Goal: Task Accomplishment & Management: Manage account settings

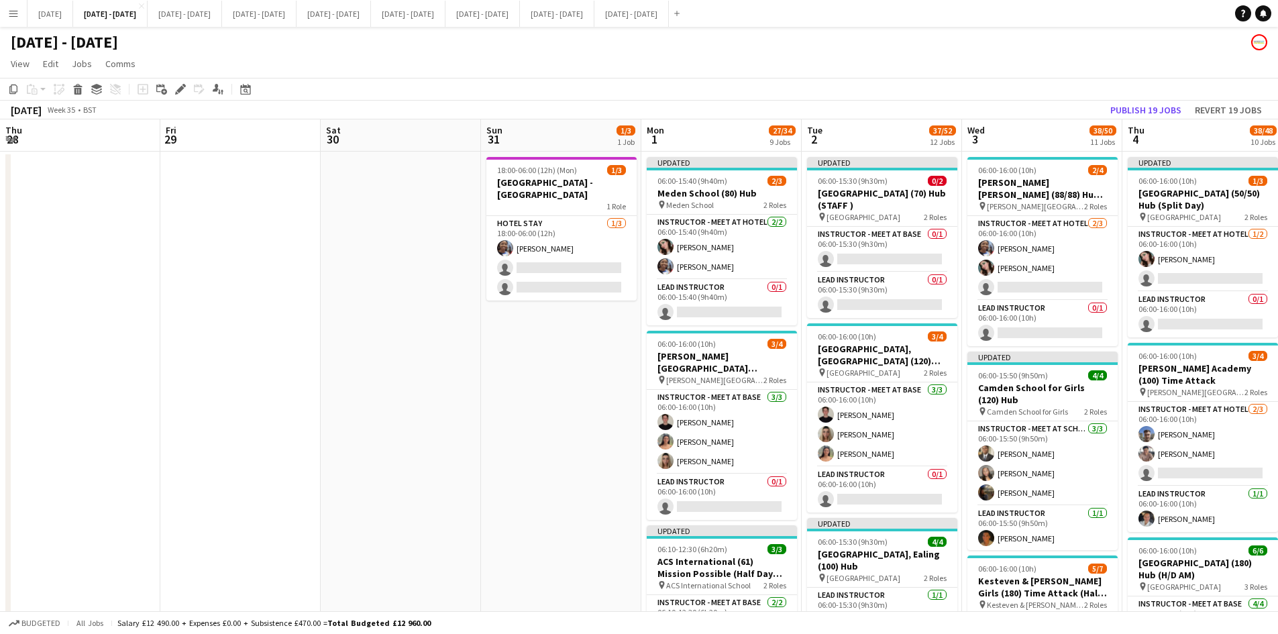
scroll to position [0, 459]
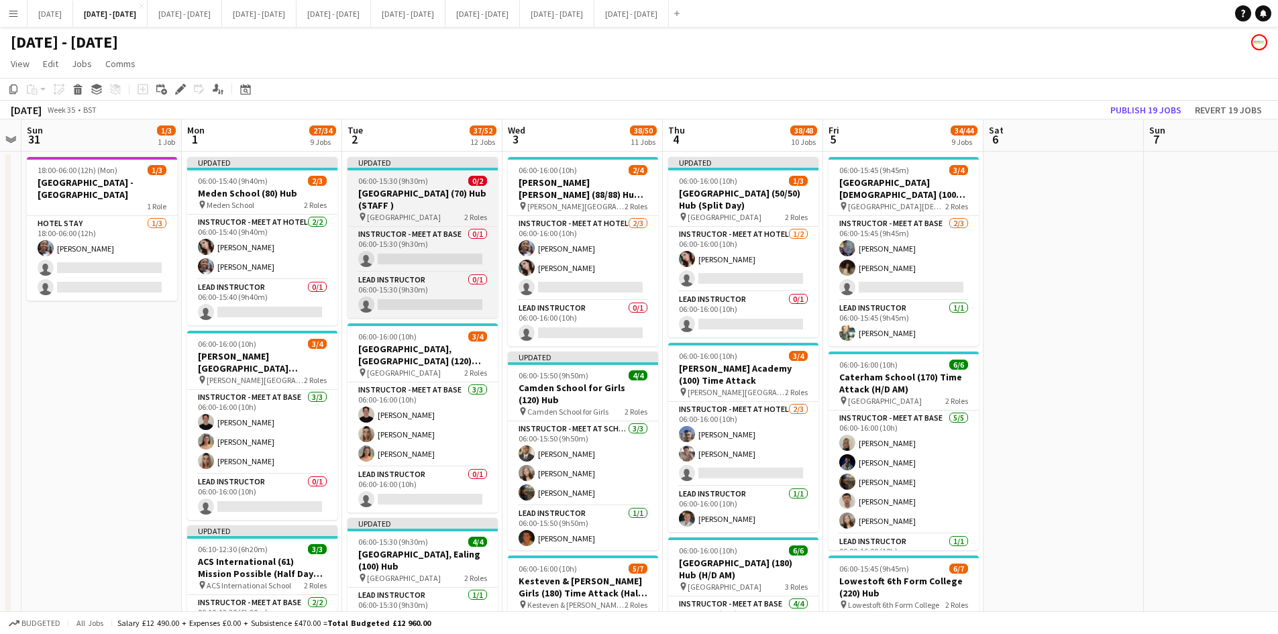
click at [442, 180] on div "06:00-15:30 (9h30m) 0/2" at bounding box center [422, 181] width 150 height 10
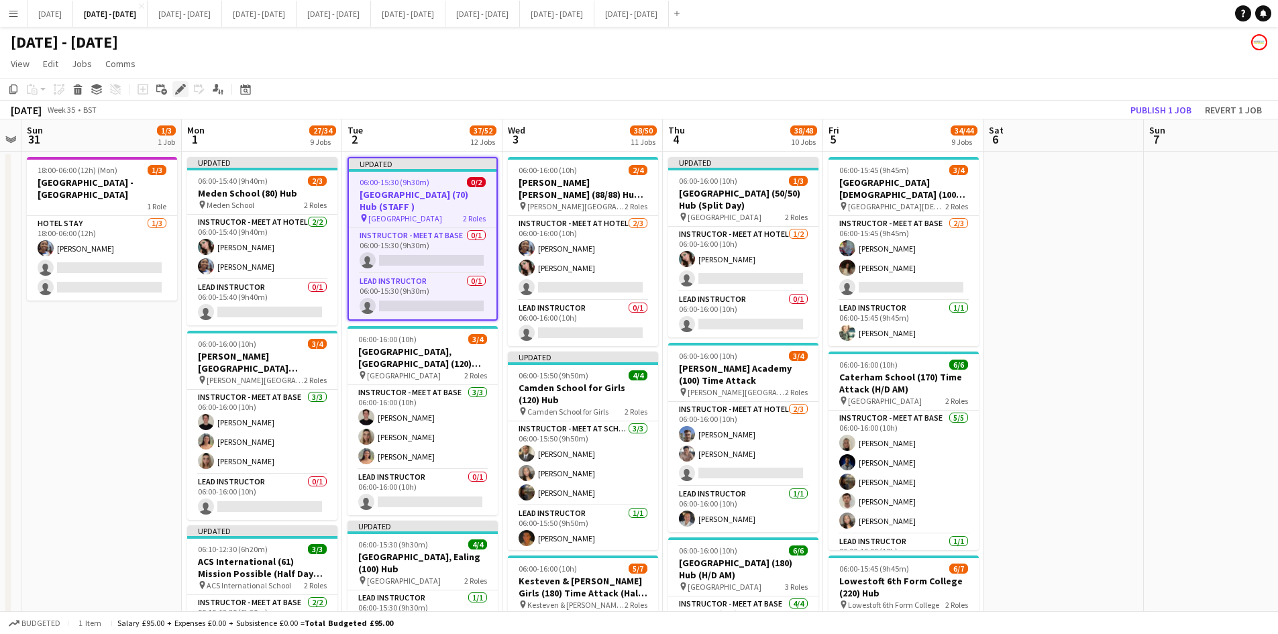
click at [184, 83] on div "Edit" at bounding box center [180, 89] width 16 height 16
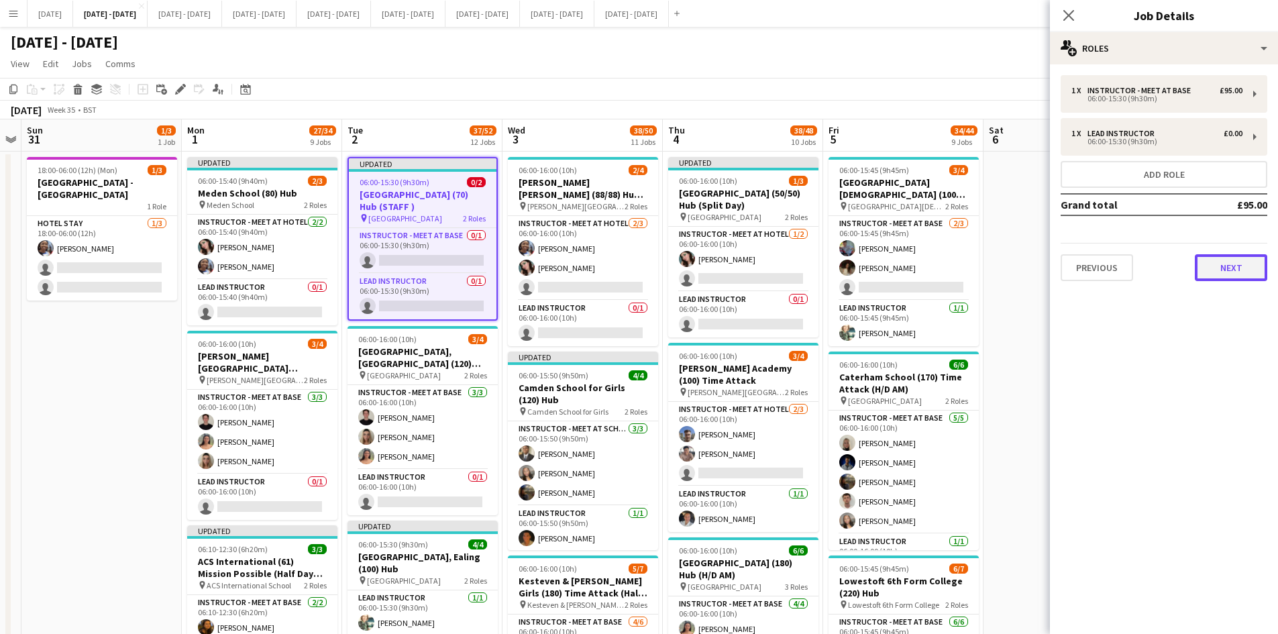
click at [1217, 267] on button "Next" at bounding box center [1231, 267] width 72 height 27
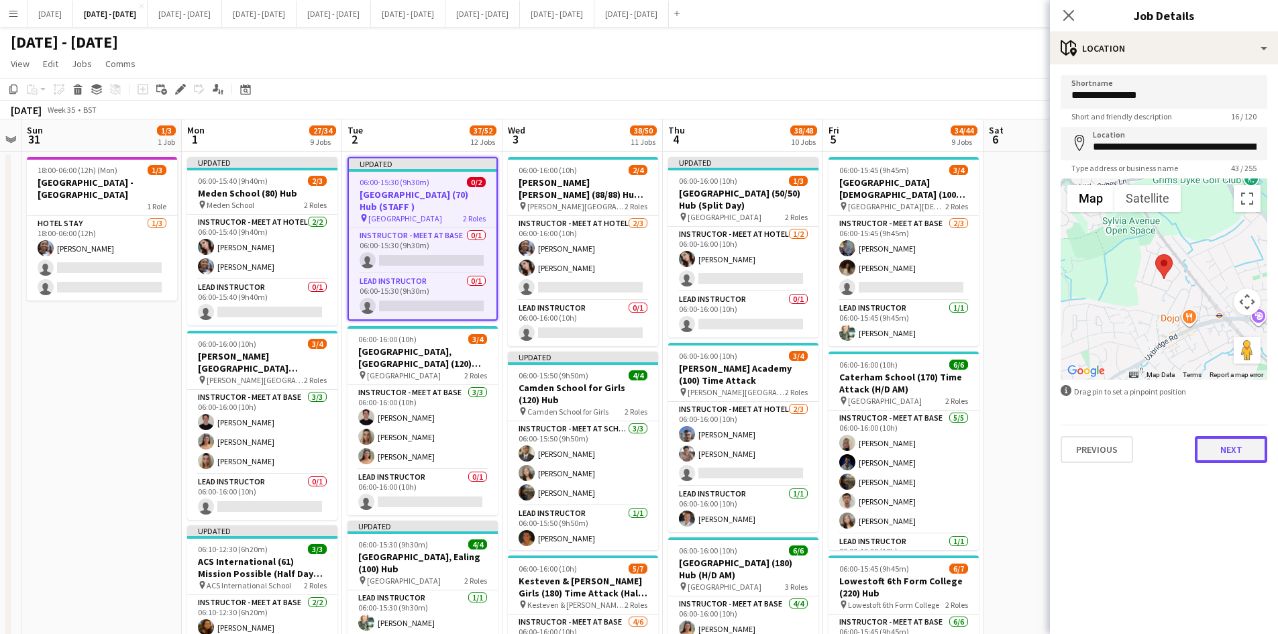
click at [1238, 453] on button "Next" at bounding box center [1231, 449] width 72 height 27
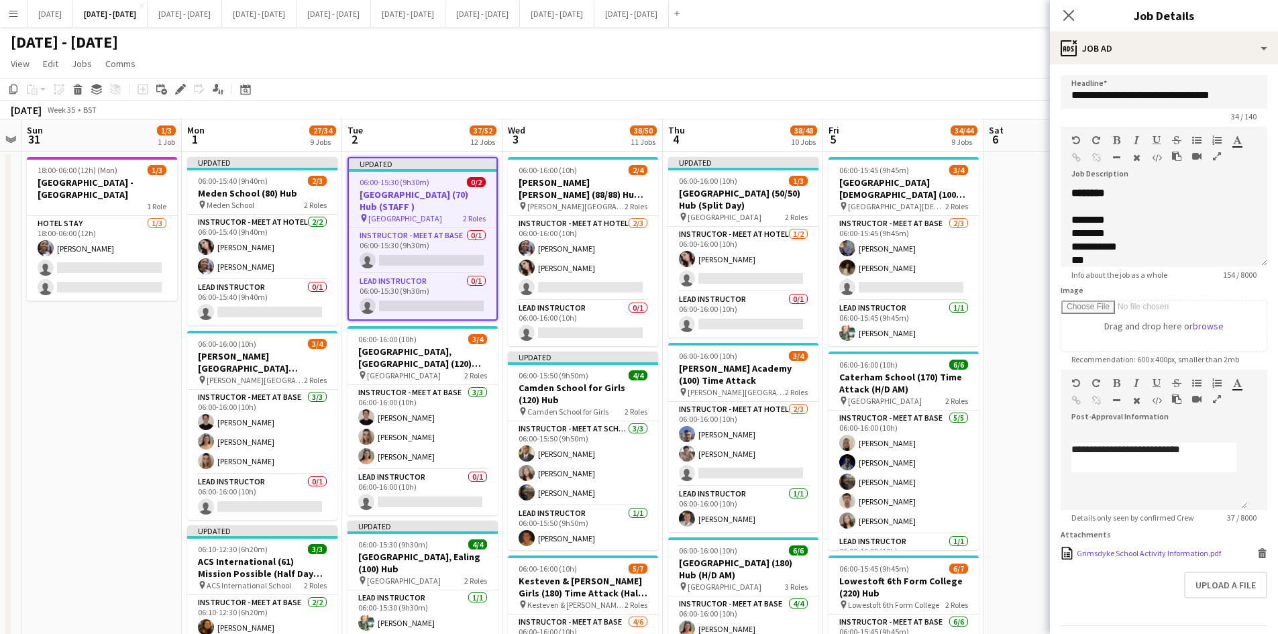
click at [1141, 558] on div "Grimsdyke School Activity Information.pdf" at bounding box center [1149, 553] width 144 height 10
click at [296, 13] on button "[DATE] - [DATE] Close" at bounding box center [259, 14] width 74 height 26
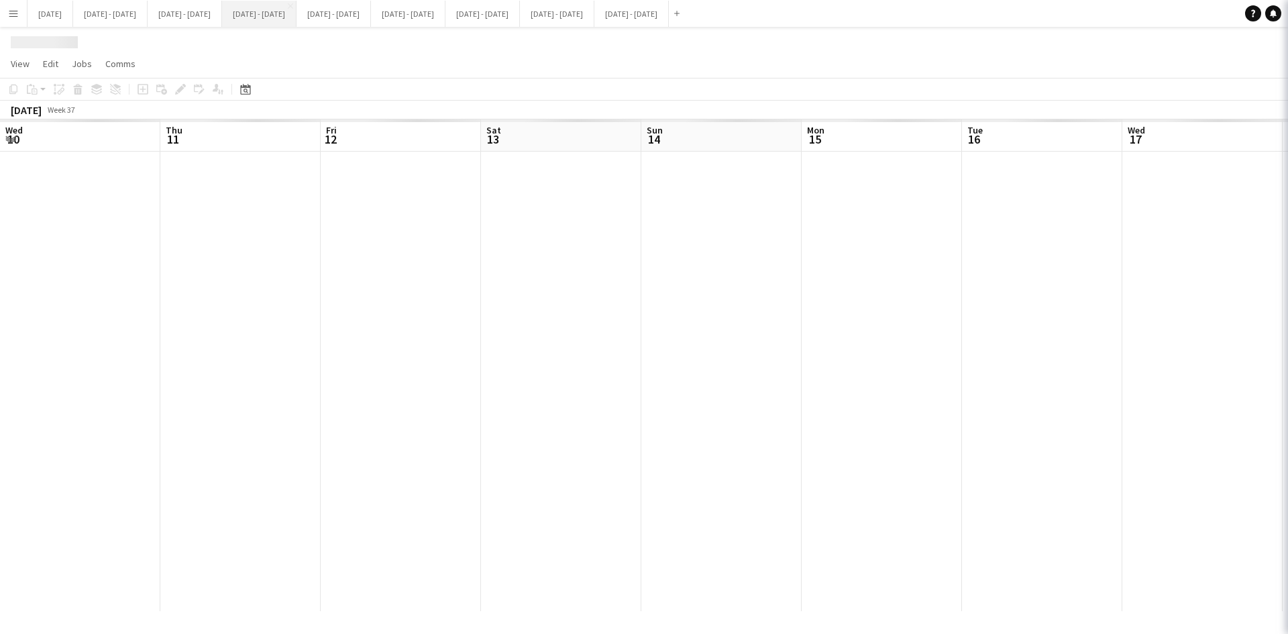
scroll to position [0, 460]
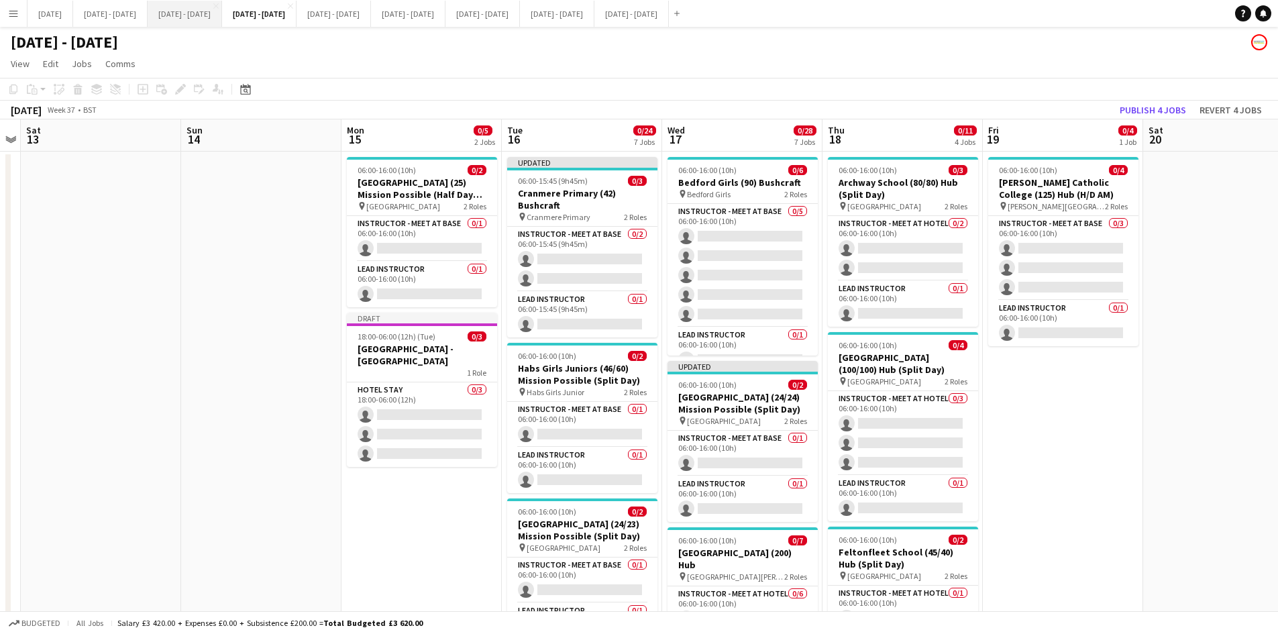
click at [217, 12] on button "[DATE] - [DATE] Close" at bounding box center [185, 14] width 74 height 26
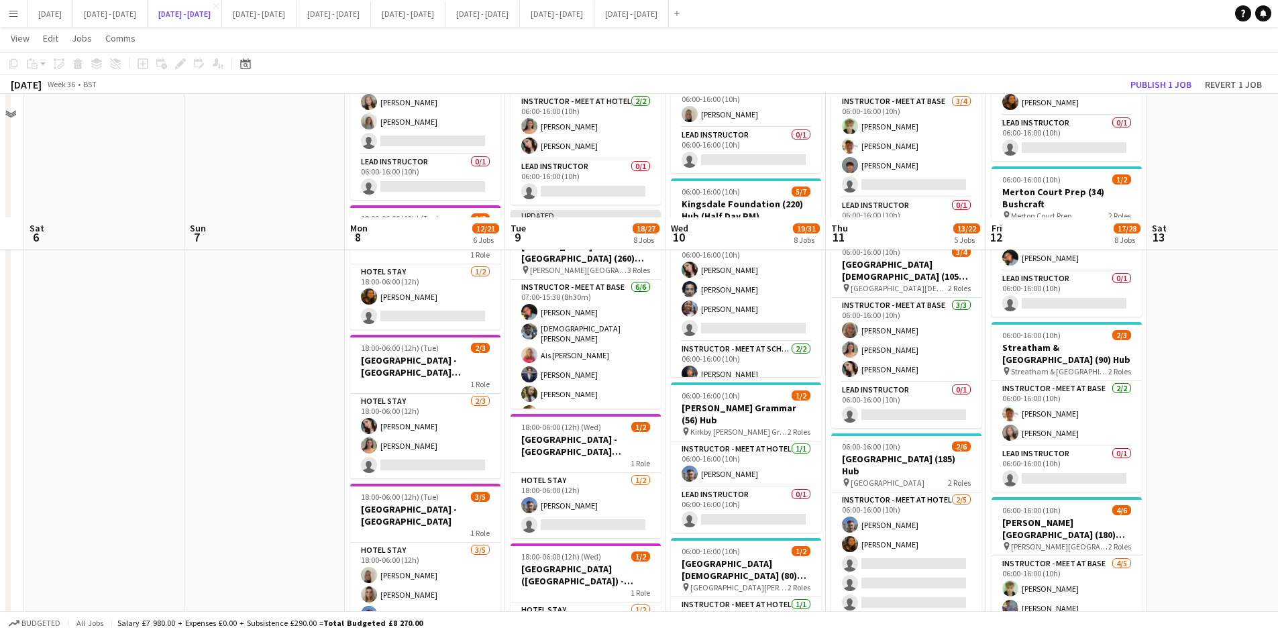
scroll to position [604, 0]
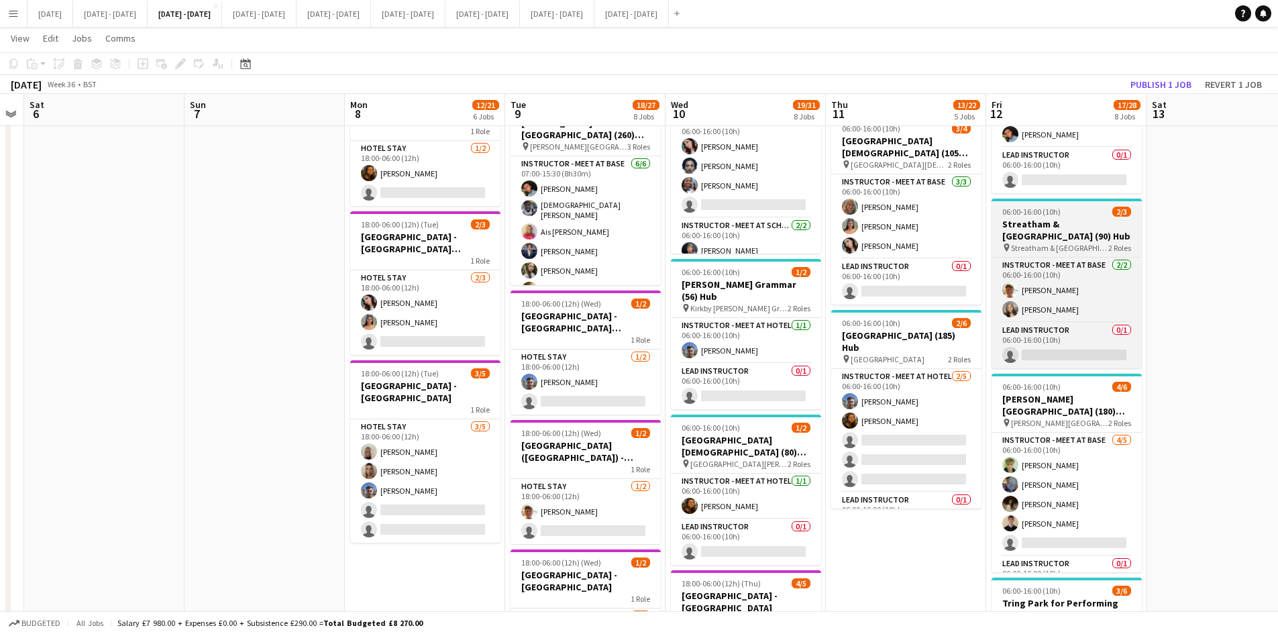
click at [1086, 217] on div "06:00-16:00 (10h) 2/3" at bounding box center [1066, 212] width 150 height 10
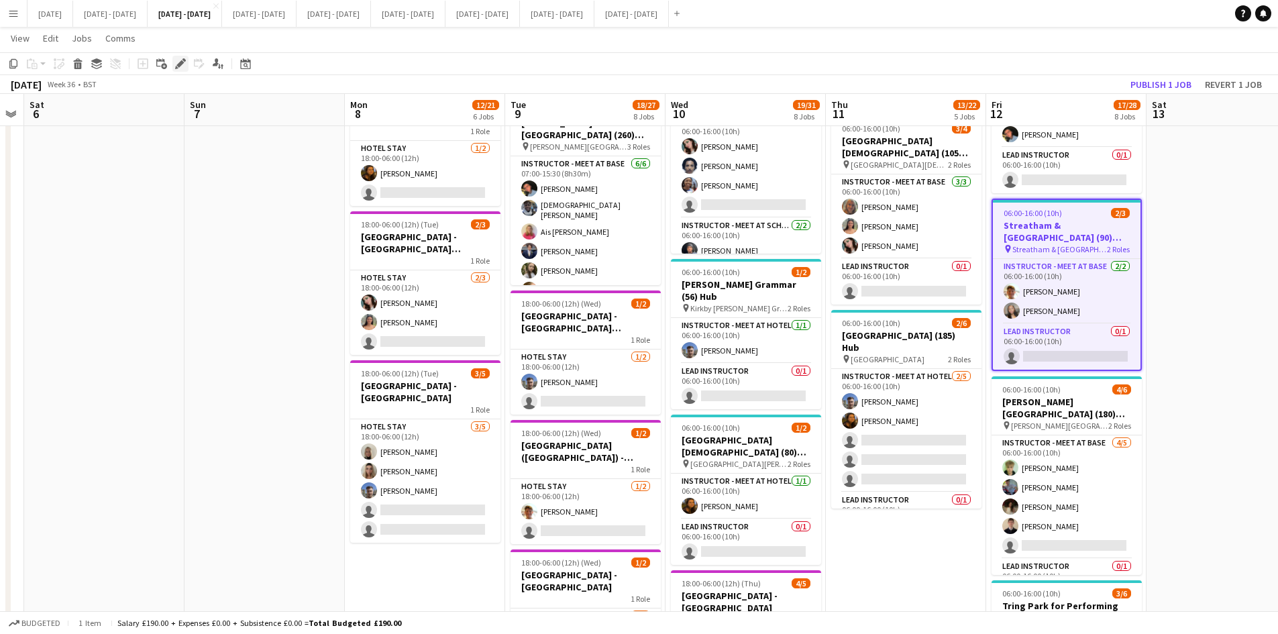
click at [179, 62] on icon "Edit" at bounding box center [180, 63] width 11 height 11
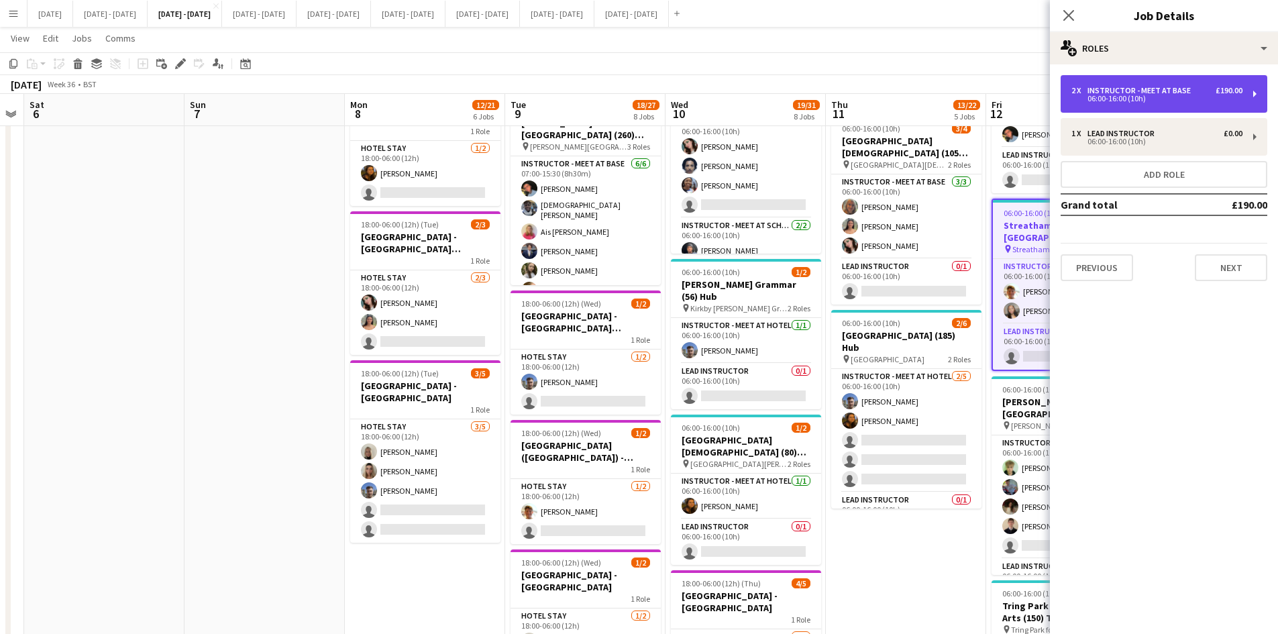
click at [1100, 102] on div "06:00-16:00 (10h)" at bounding box center [1156, 98] width 171 height 7
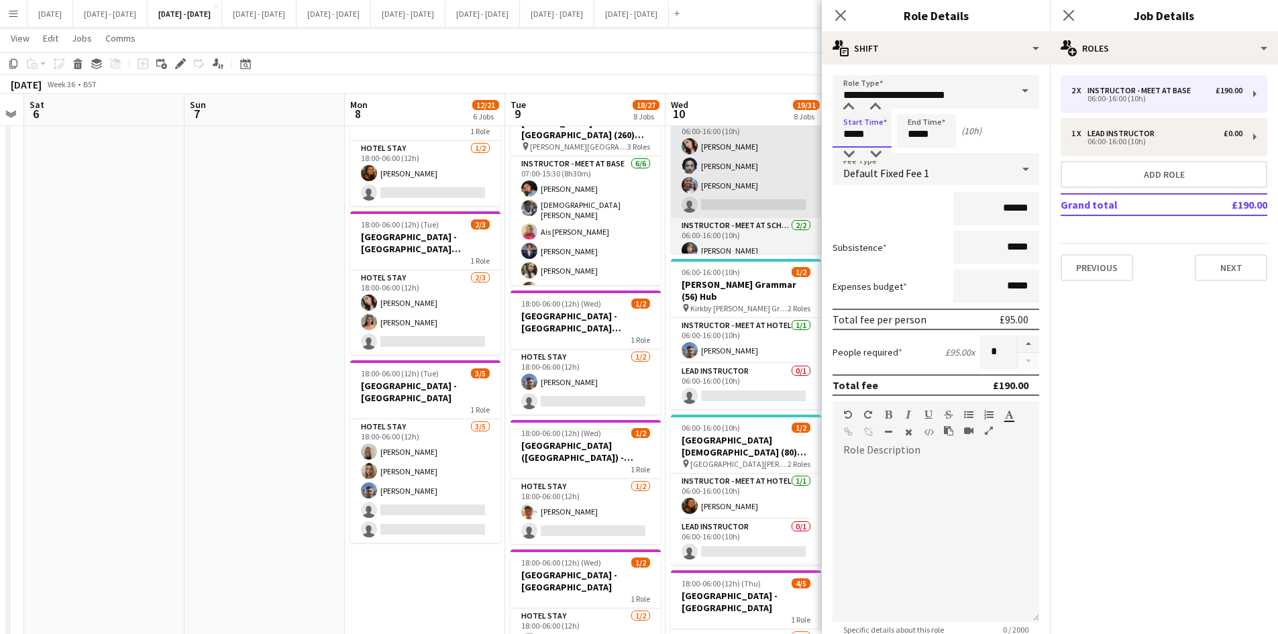
drag, startPoint x: 870, startPoint y: 129, endPoint x: 807, endPoint y: 142, distance: 64.3
click at [807, 142] on body "Menu Boards Boards Boards All jobs Status Workforce Workforce My Workforce Recr…" at bounding box center [639, 209] width 1278 height 1627
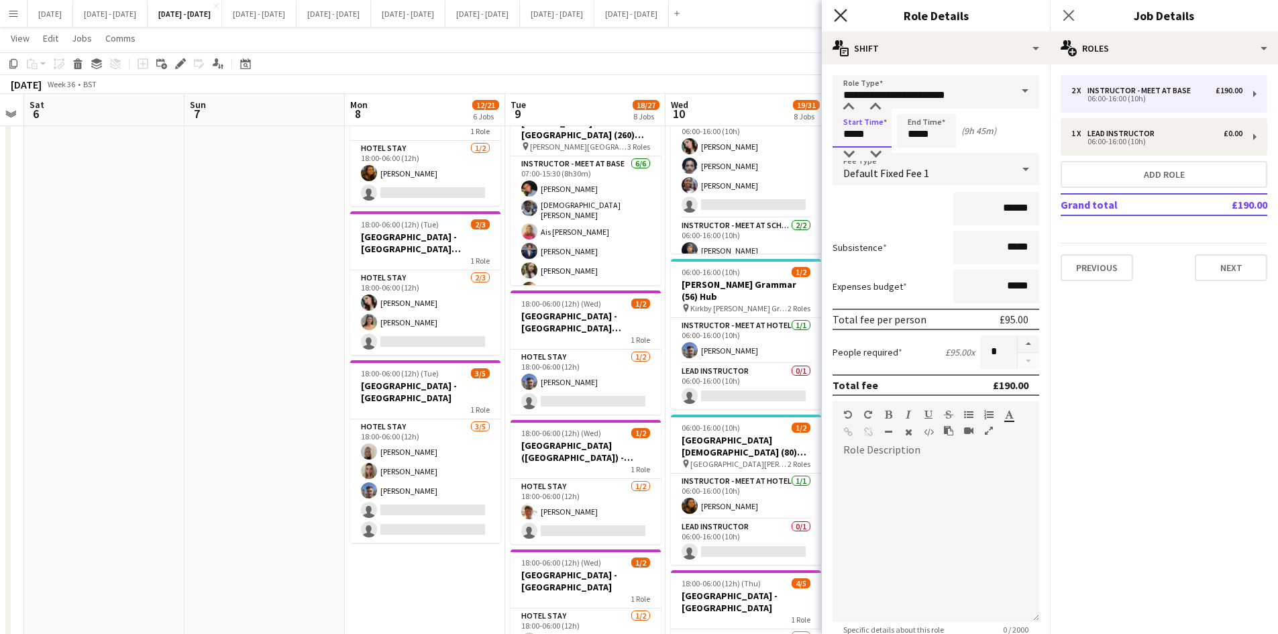
type input "*****"
click at [841, 15] on icon at bounding box center [840, 15] width 13 height 13
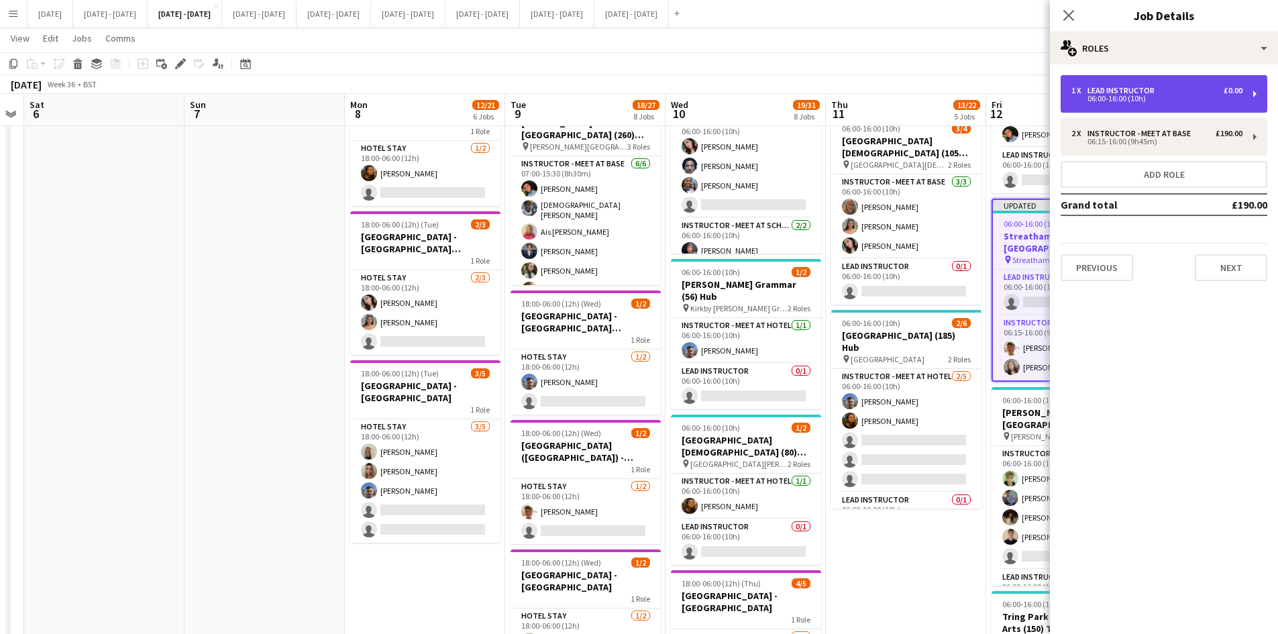
click at [1095, 95] on div "06:00-16:00 (10h)" at bounding box center [1156, 98] width 171 height 7
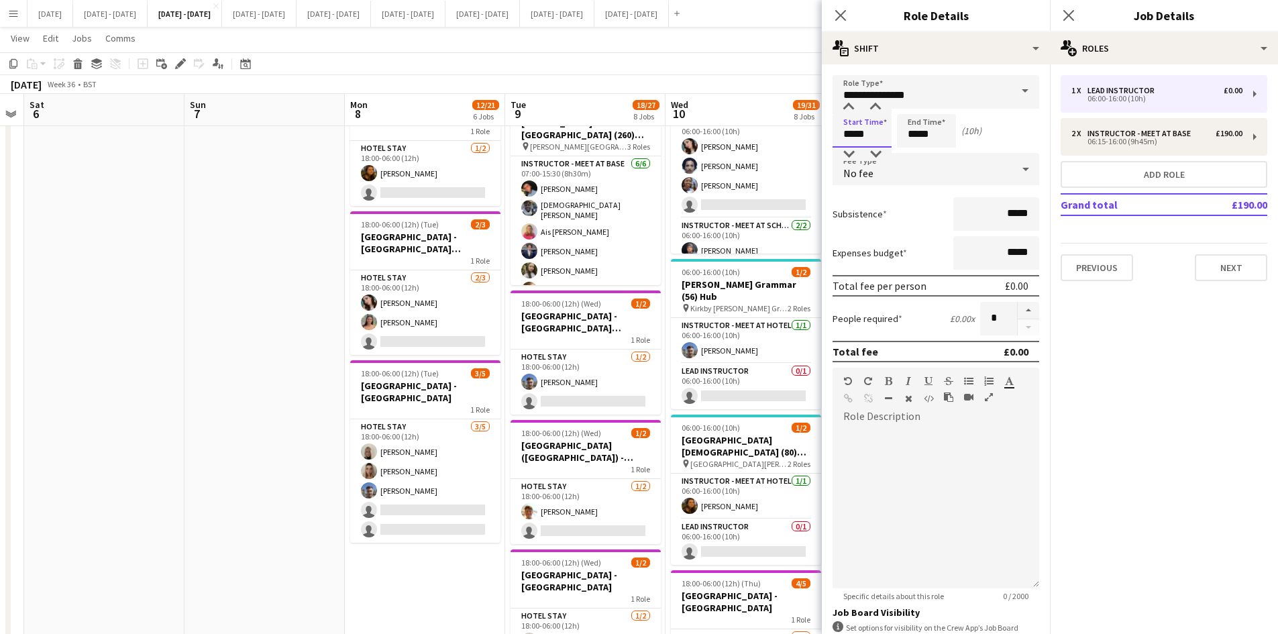
drag, startPoint x: 869, startPoint y: 138, endPoint x: 832, endPoint y: 142, distance: 36.4
click at [832, 142] on input "*****" at bounding box center [861, 131] width 59 height 34
type input "*****"
click at [837, 17] on icon "Close pop-in" at bounding box center [840, 15] width 13 height 13
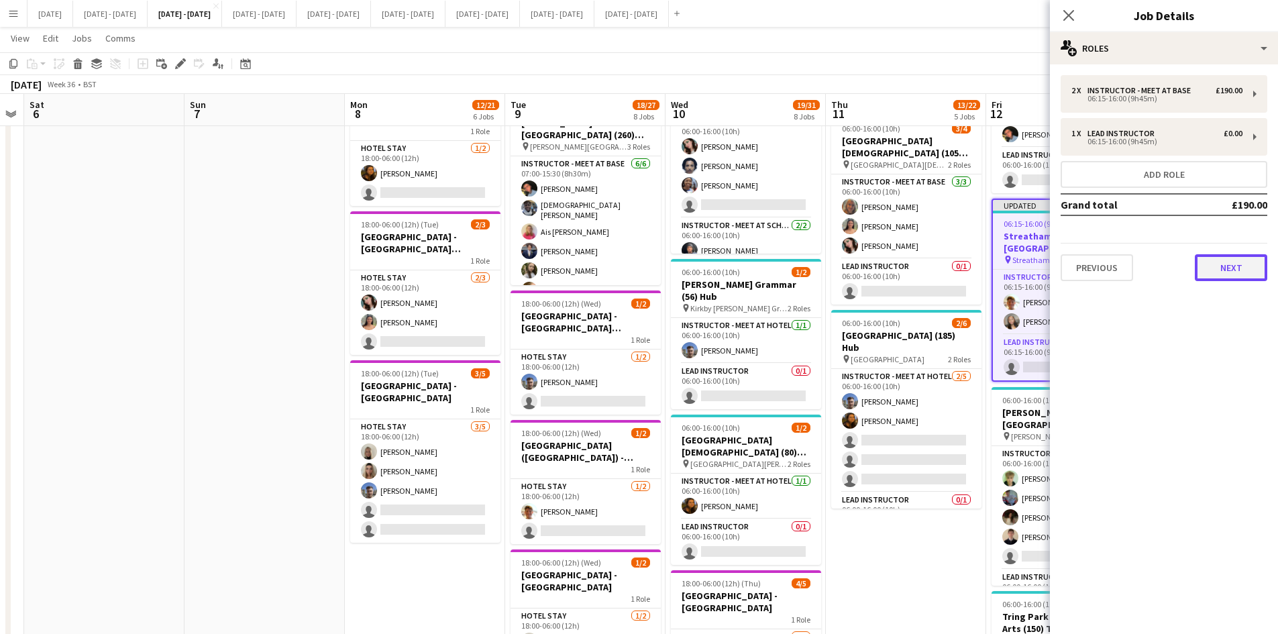
click at [1225, 260] on button "Next" at bounding box center [1231, 267] width 72 height 27
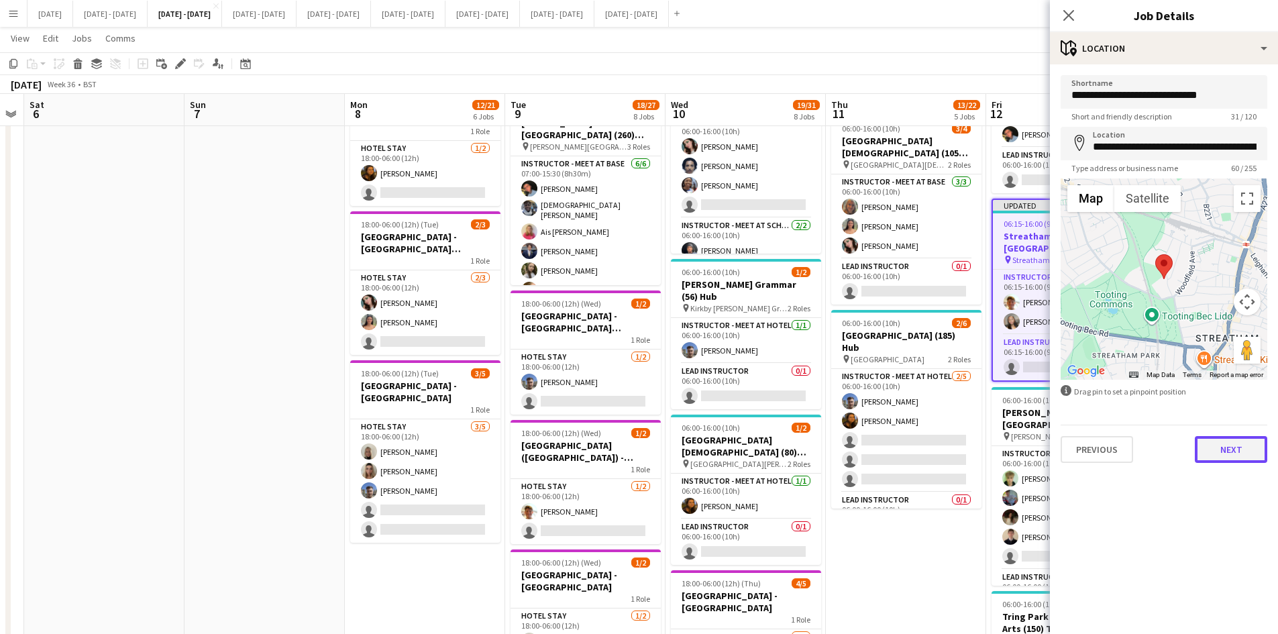
click at [1228, 451] on button "Next" at bounding box center [1231, 449] width 72 height 27
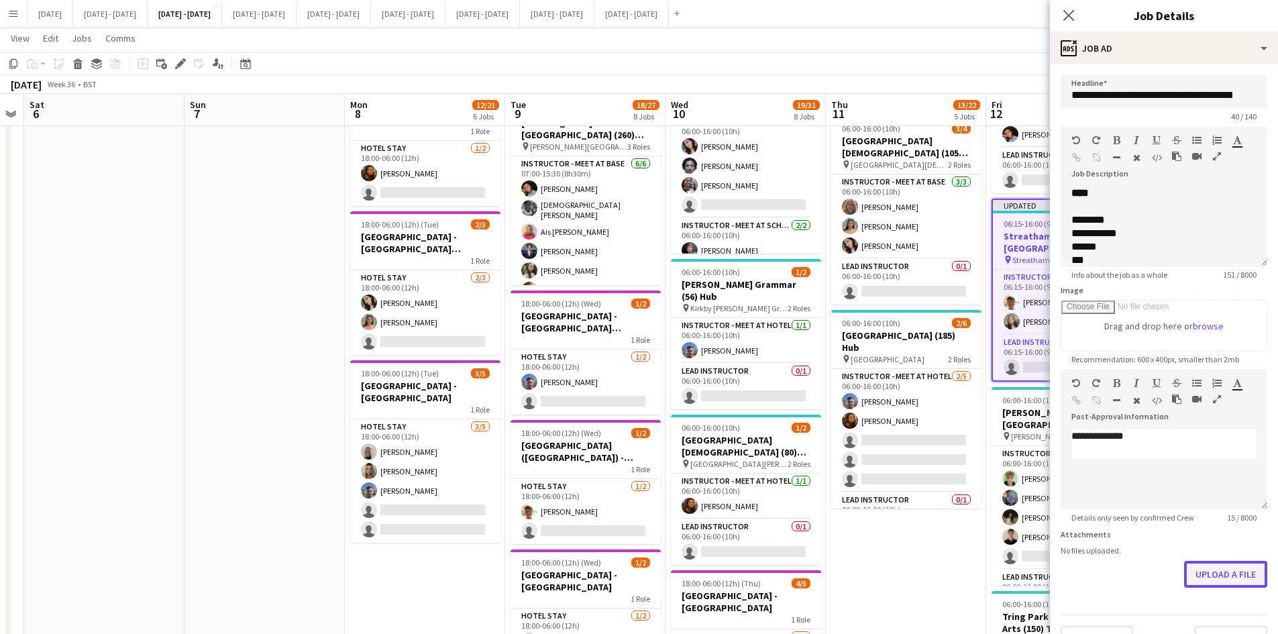
click at [1209, 571] on button "Upload a file" at bounding box center [1225, 574] width 83 height 27
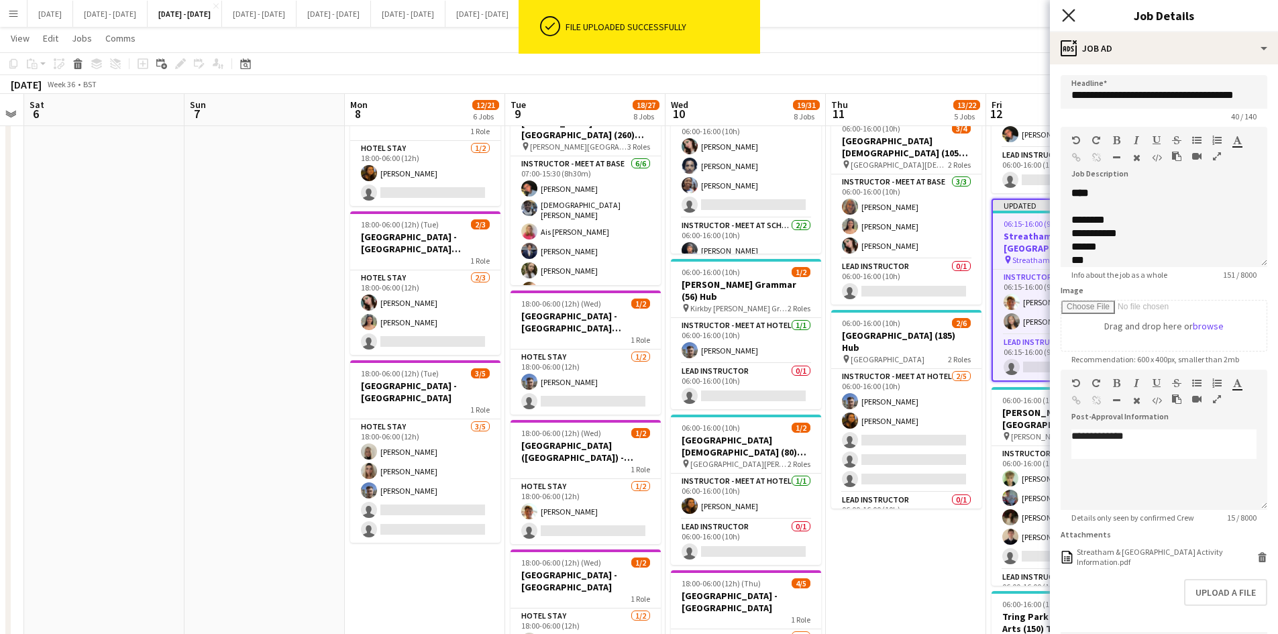
click at [1067, 13] on icon at bounding box center [1068, 15] width 13 height 13
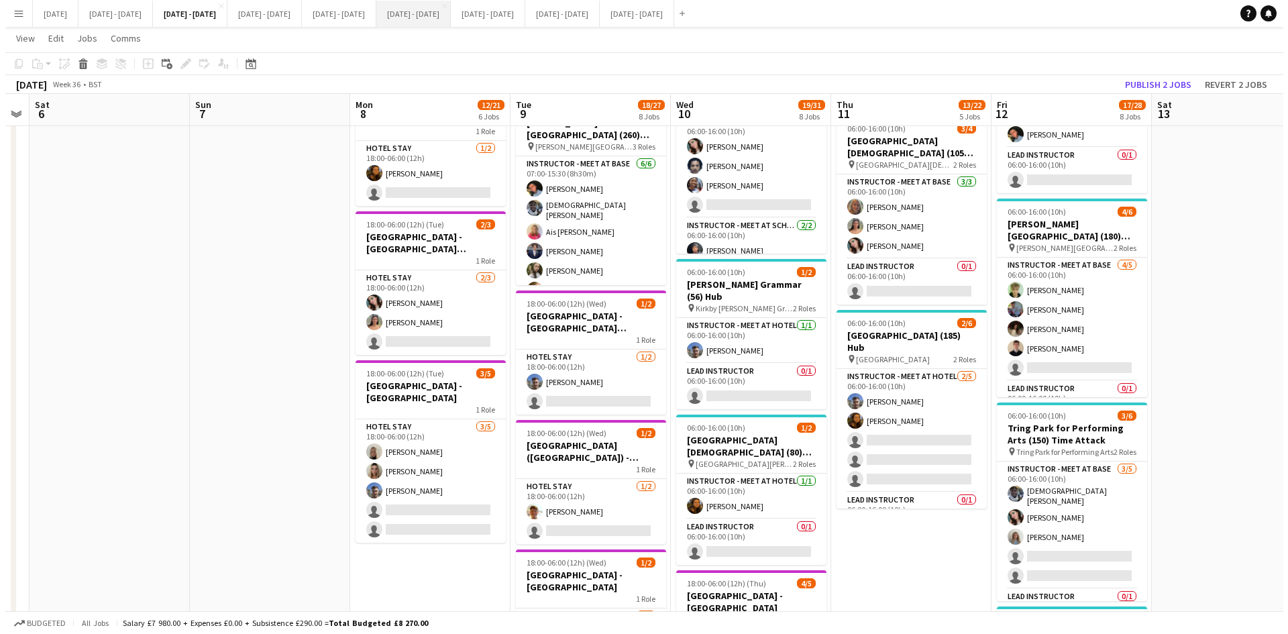
scroll to position [0, 0]
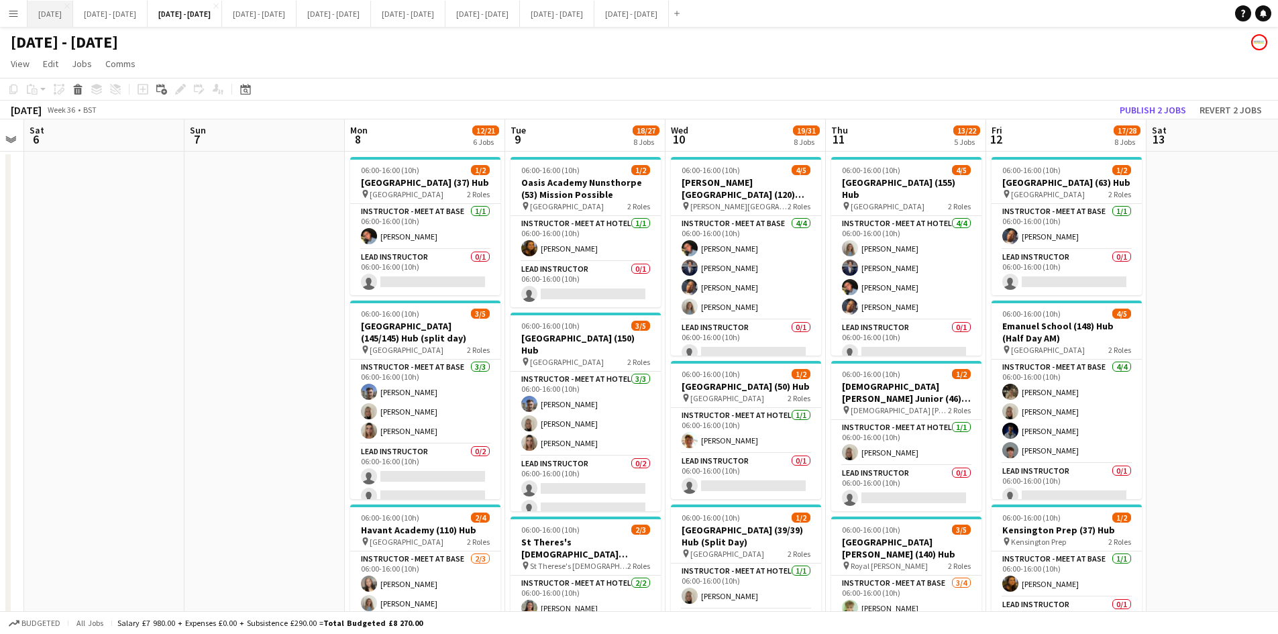
click at [63, 13] on button "[DATE] Close" at bounding box center [51, 14] width 46 height 26
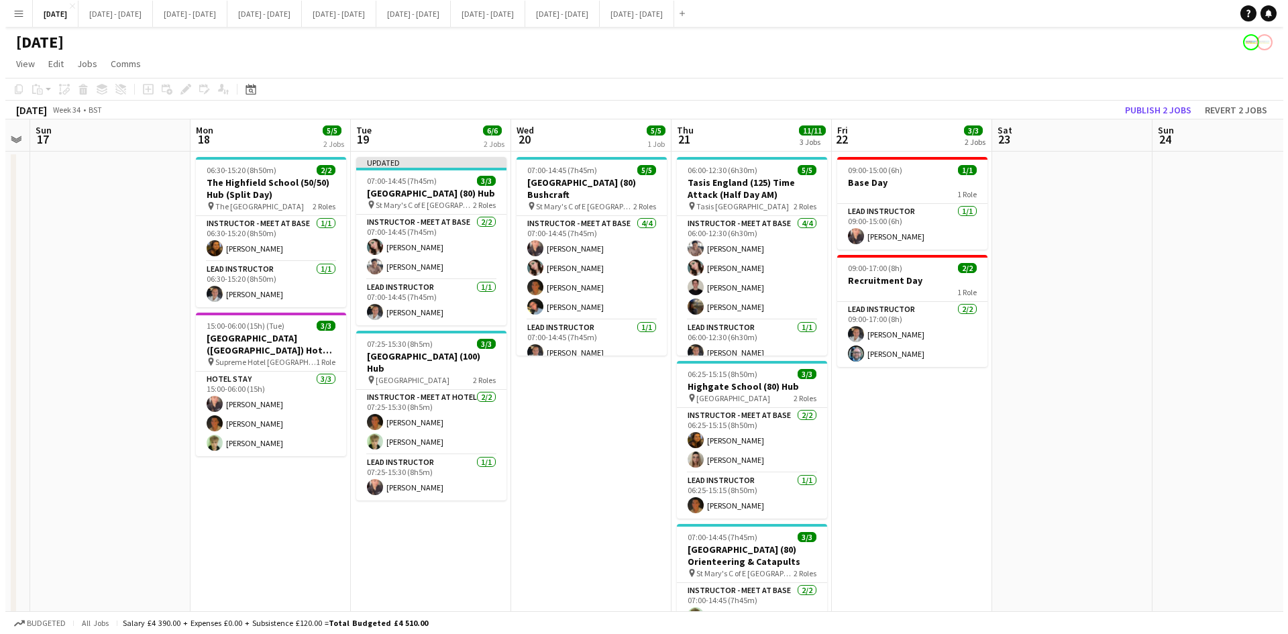
scroll to position [0, 295]
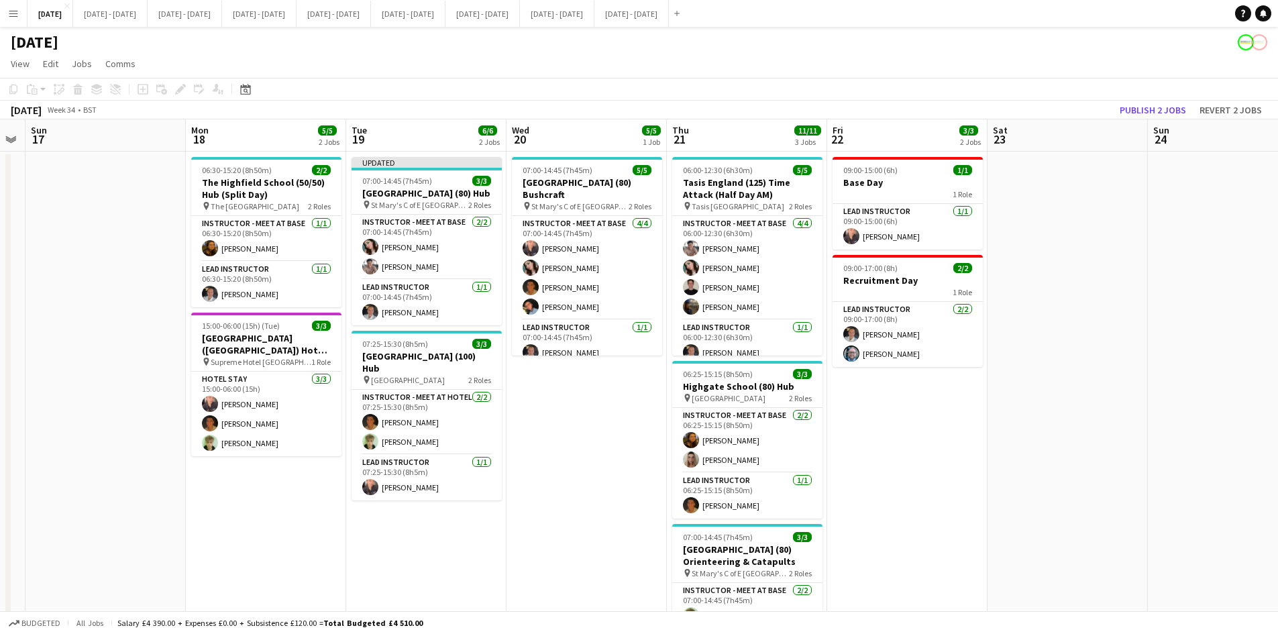
drag, startPoint x: 127, startPoint y: 307, endPoint x: 1248, endPoint y: 307, distance: 1120.9
click at [1248, 307] on app-calendar-viewport "Fri 15 2/2 1 Job Sat 16 Sun 17 Mon 18 5/5 2 Jobs Tue 19 6/6 2 Jobs Wed 20 5/5 1…" at bounding box center [639, 426] width 1278 height 615
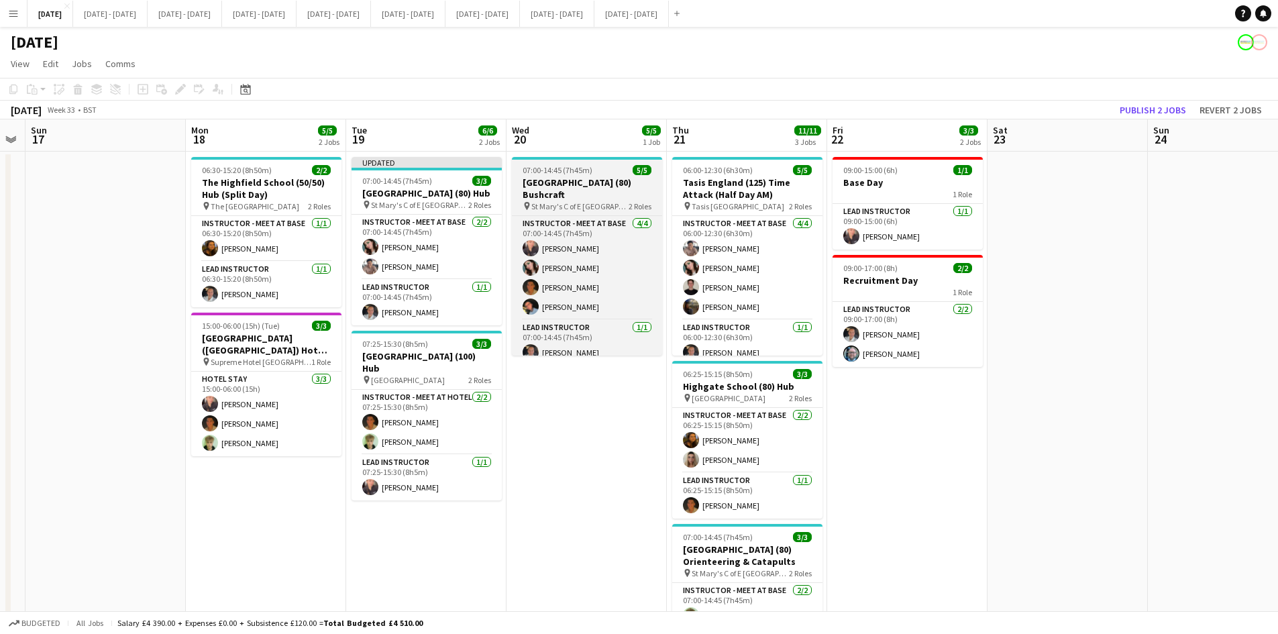
click at [603, 170] on div "07:00-14:45 (7h45m) 5/5" at bounding box center [587, 170] width 150 height 10
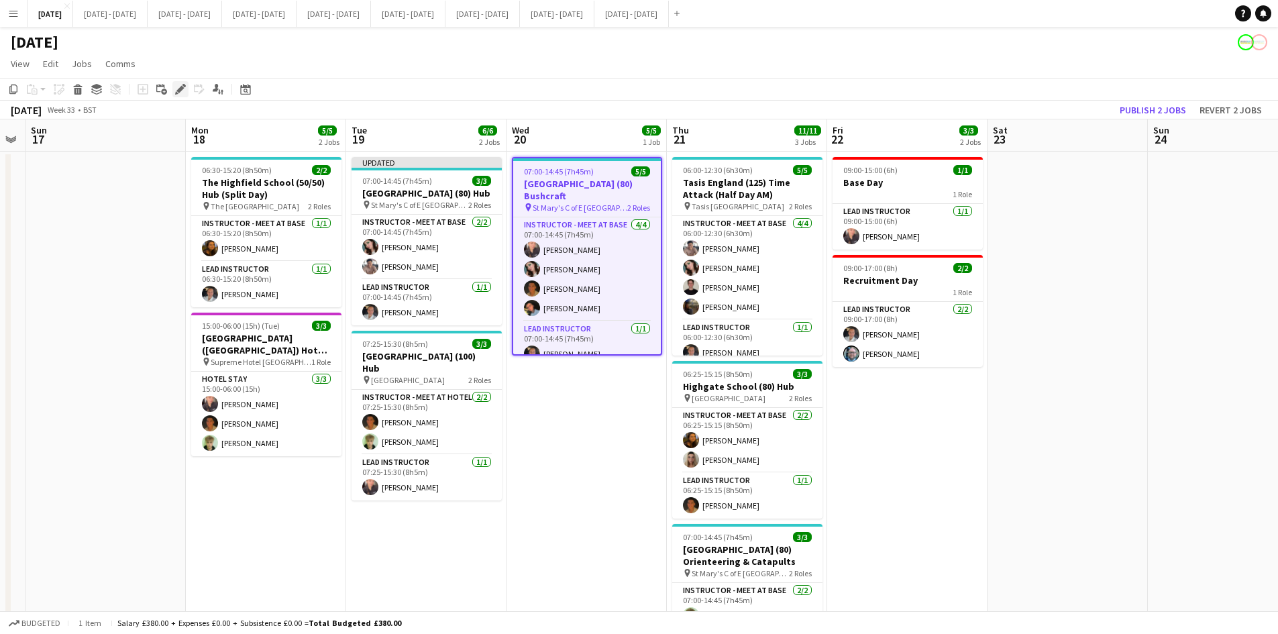
click at [180, 88] on icon "Edit" at bounding box center [180, 89] width 11 height 11
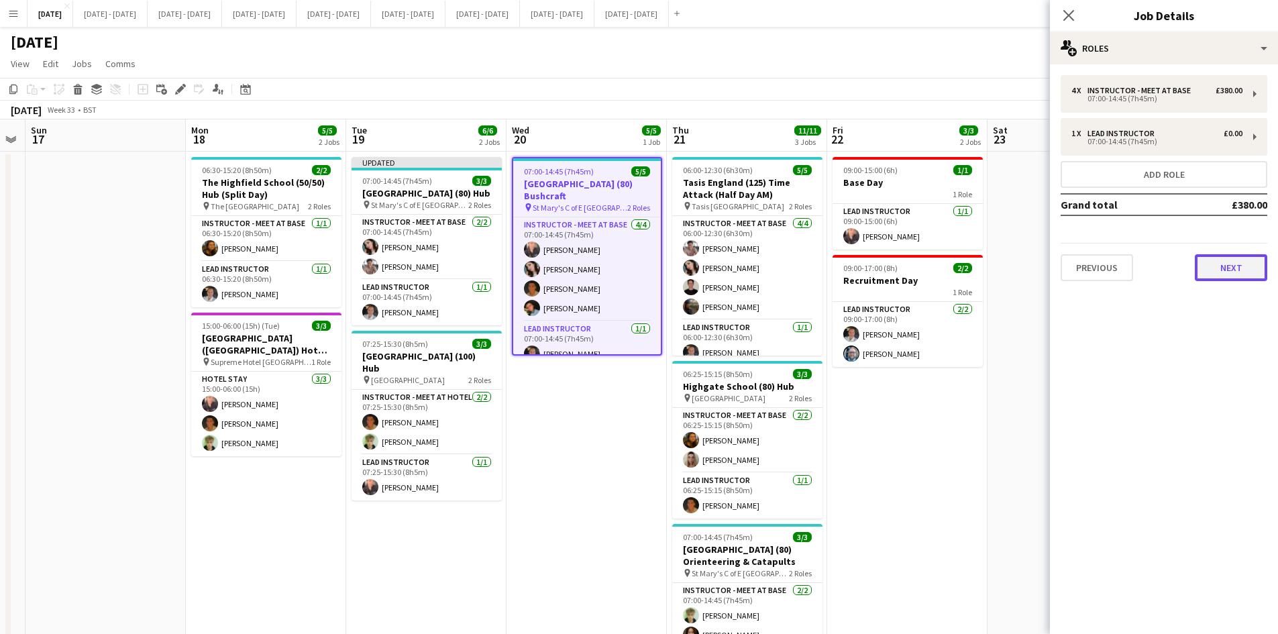
click at [1232, 270] on button "Next" at bounding box center [1231, 267] width 72 height 27
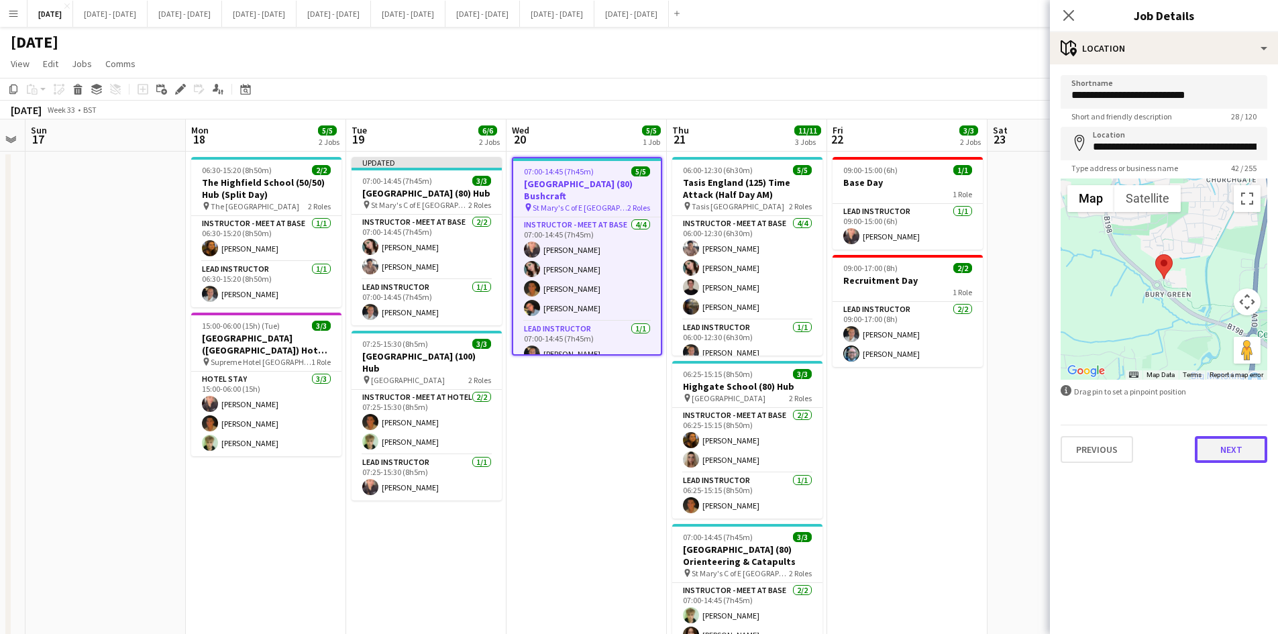
click at [1227, 453] on button "Next" at bounding box center [1231, 449] width 72 height 27
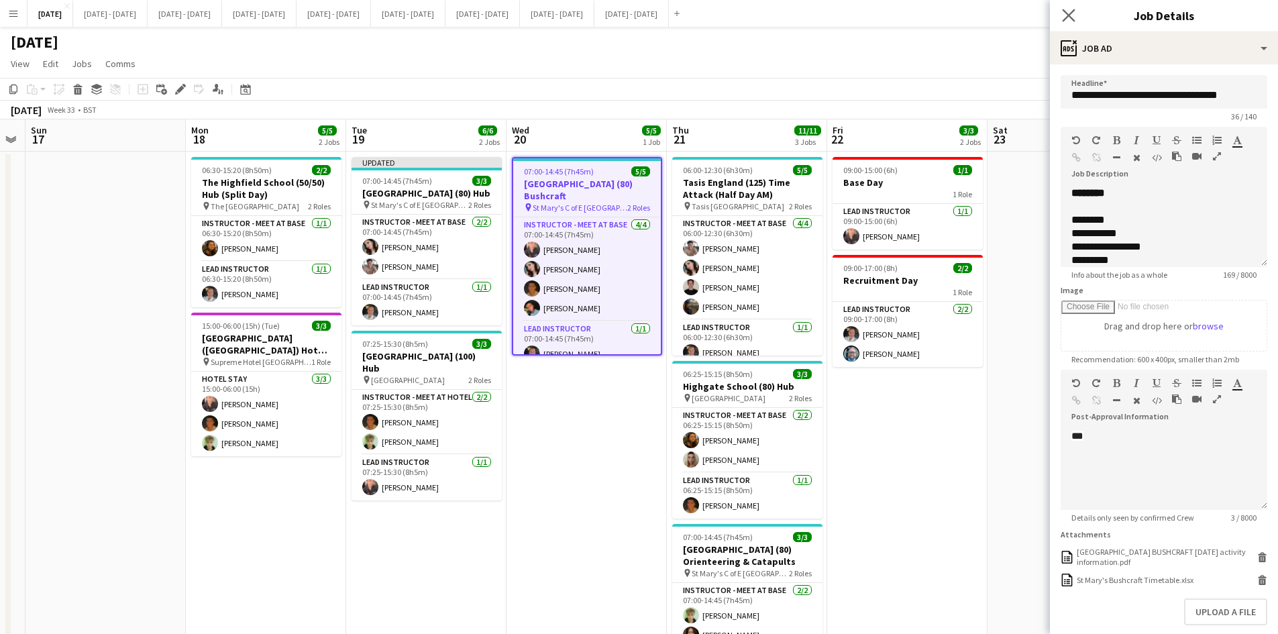
click at [1069, 8] on app-icon "Close pop-in" at bounding box center [1068, 15] width 19 height 19
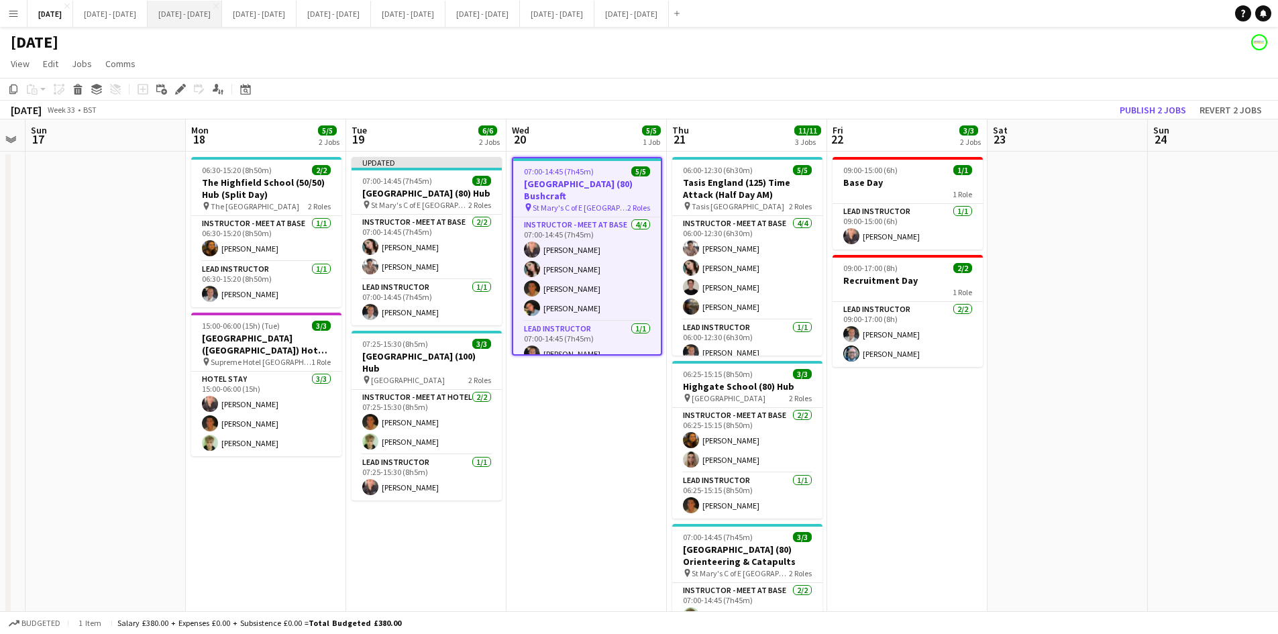
click at [213, 14] on button "[DATE] - [DATE] Close" at bounding box center [185, 14] width 74 height 26
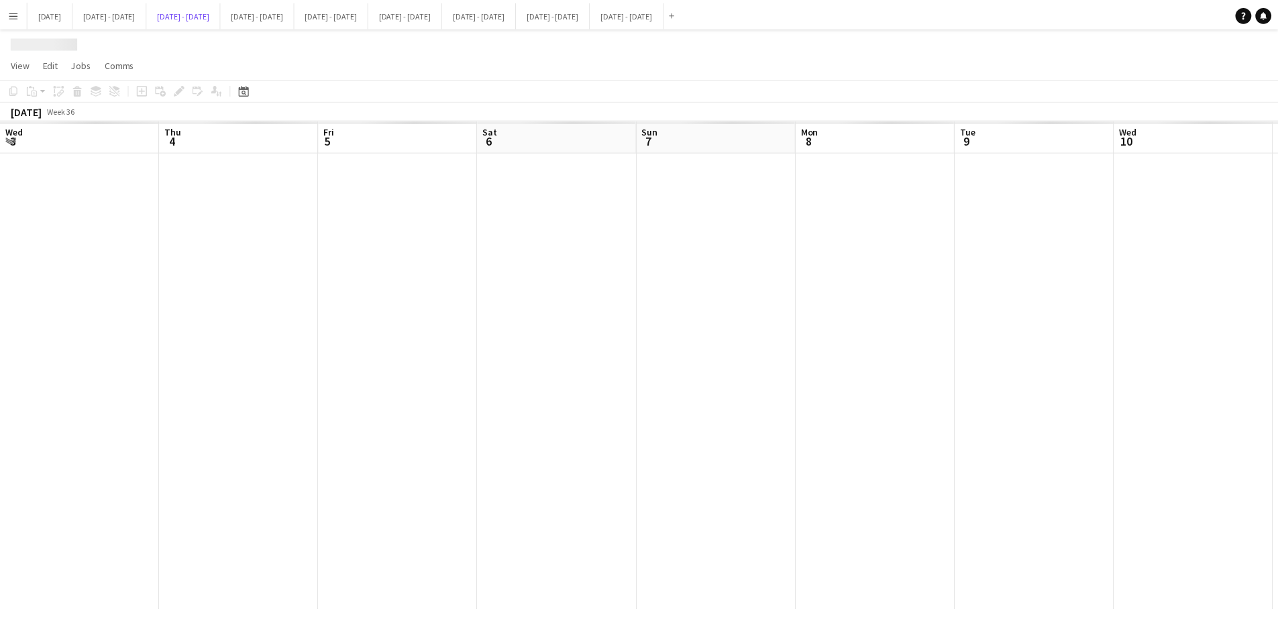
scroll to position [0, 457]
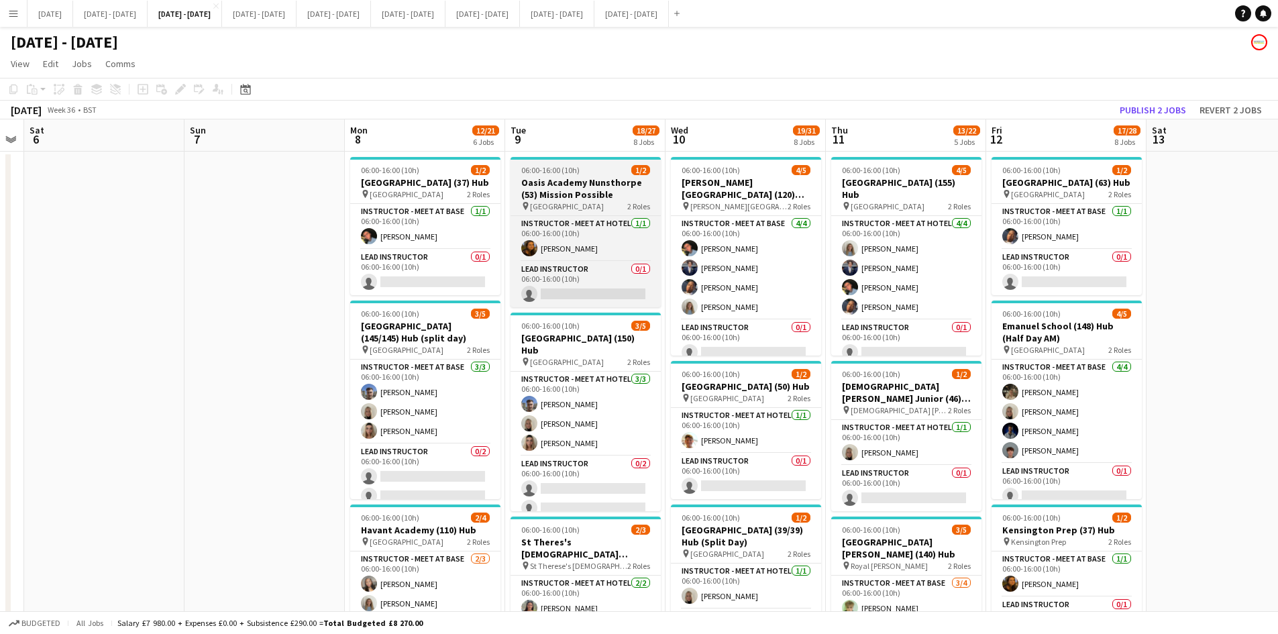
click at [590, 168] on div "06:00-16:00 (10h) 1/2" at bounding box center [585, 170] width 150 height 10
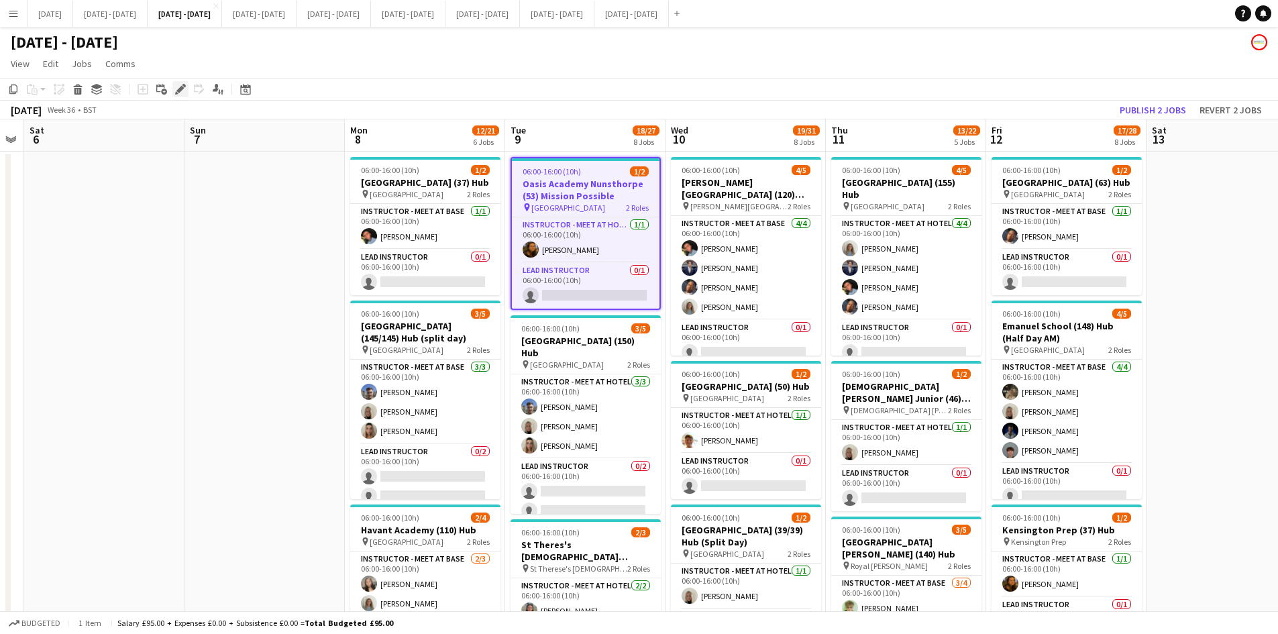
click at [180, 92] on icon at bounding box center [179, 89] width 7 height 7
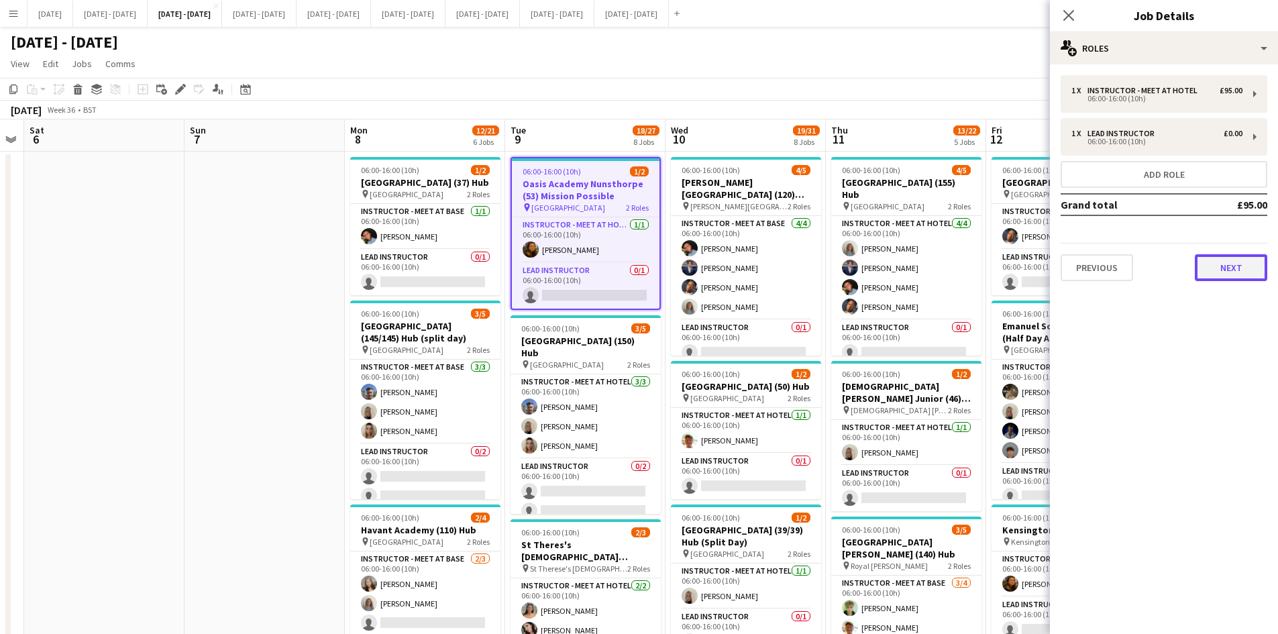
click at [1223, 268] on button "Next" at bounding box center [1231, 267] width 72 height 27
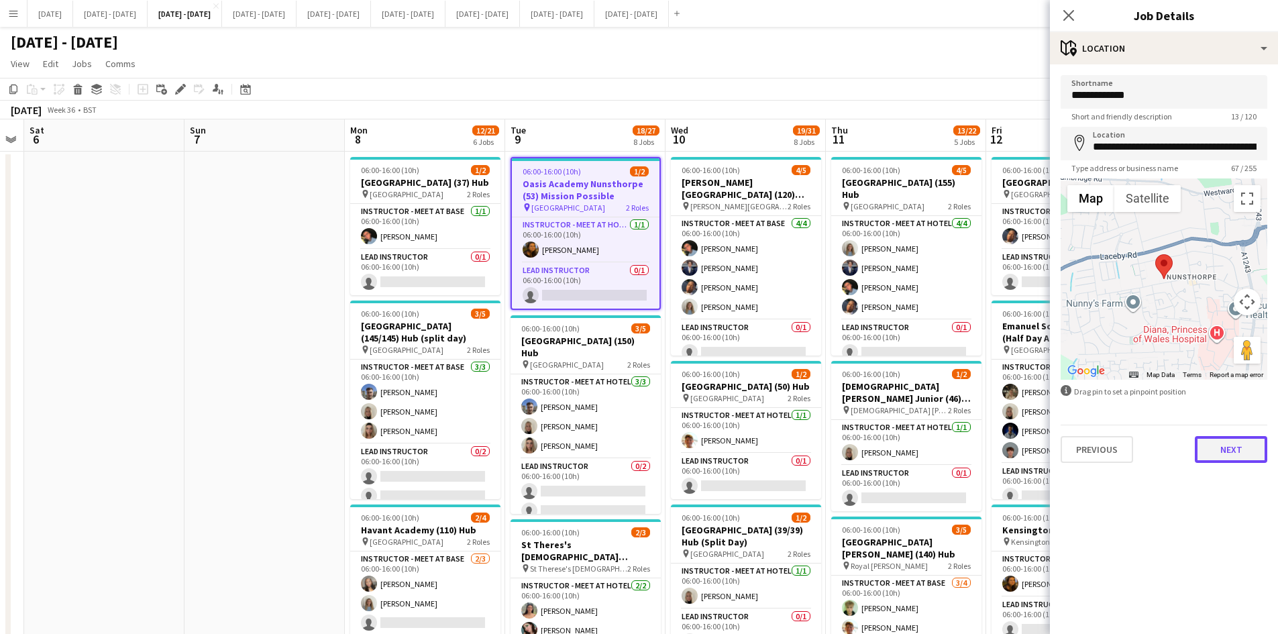
click at [1234, 455] on button "Next" at bounding box center [1231, 449] width 72 height 27
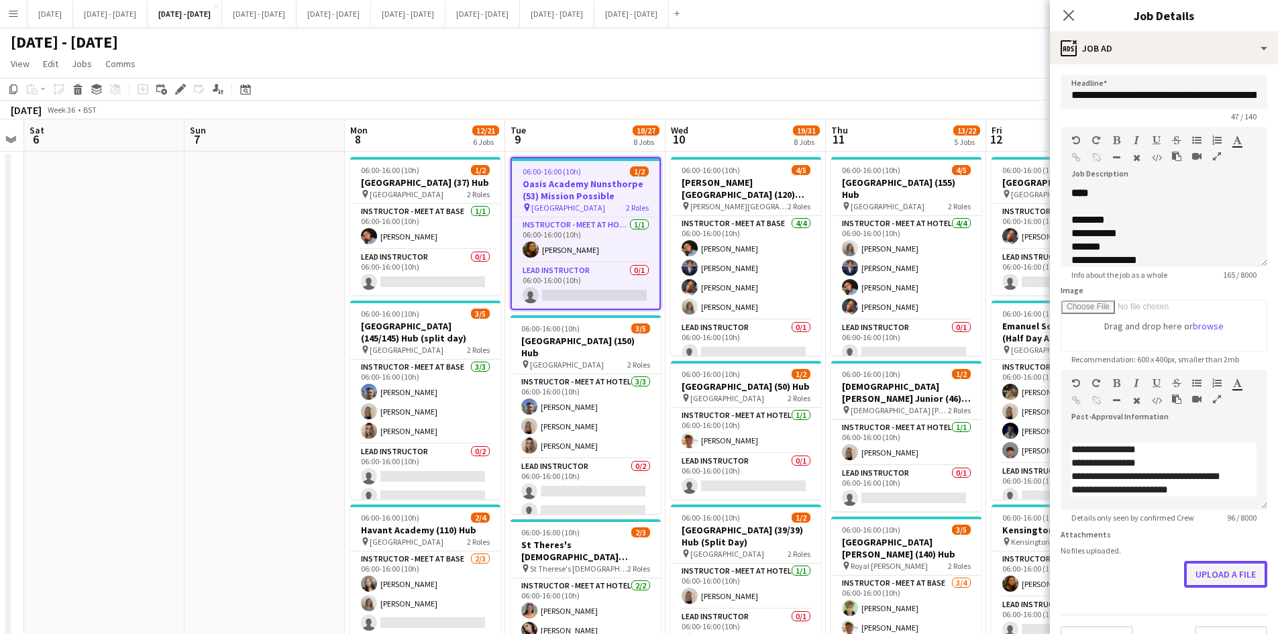
click at [1199, 616] on form "**********" at bounding box center [1164, 364] width 228 height 578
click at [1220, 578] on button "Upload a file" at bounding box center [1225, 574] width 83 height 27
click at [1068, 15] on icon at bounding box center [1068, 15] width 13 height 13
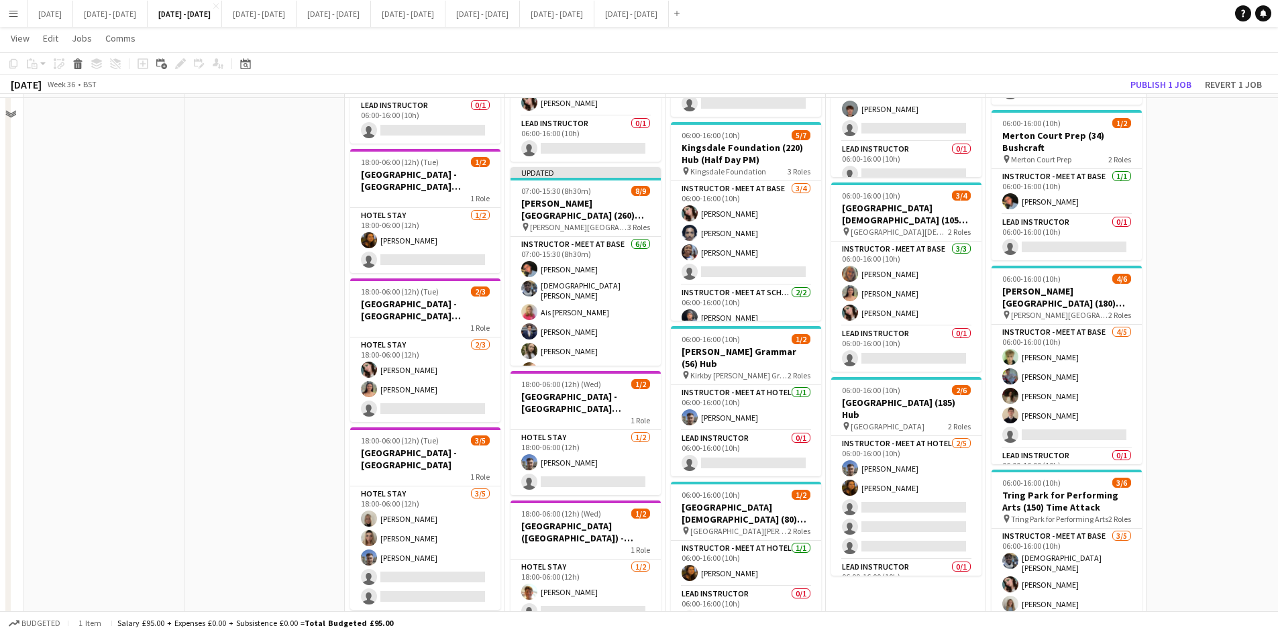
scroll to position [335, 0]
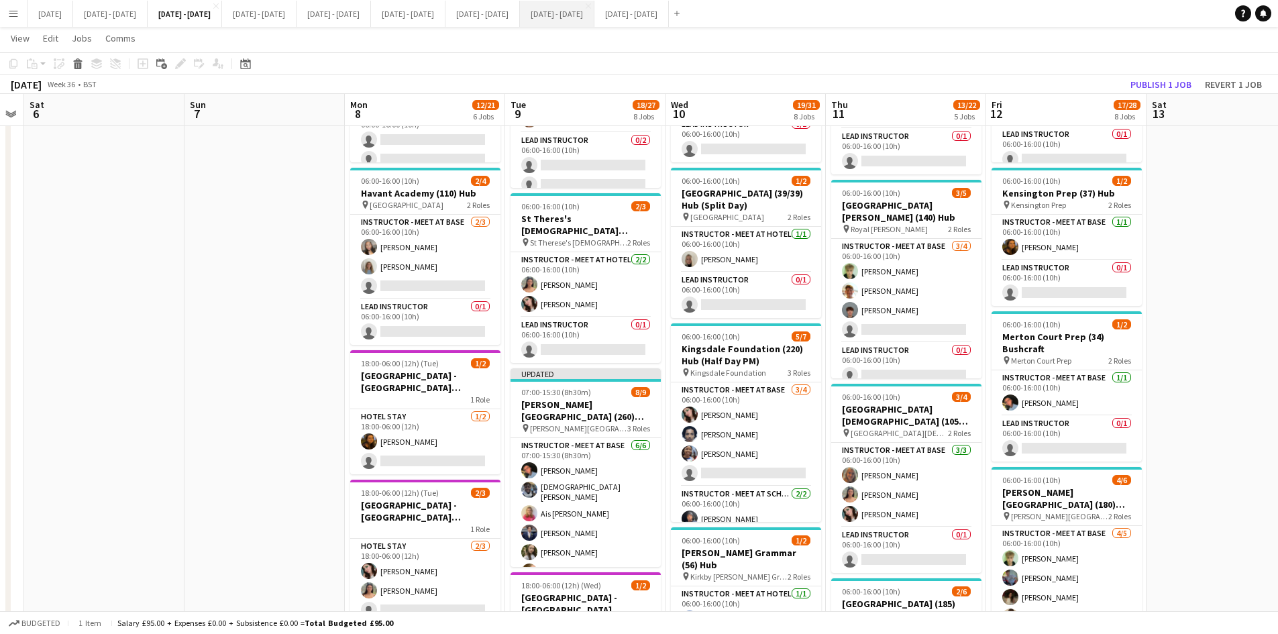
click at [594, 12] on button "[DATE] - [DATE] Close" at bounding box center [557, 14] width 74 height 26
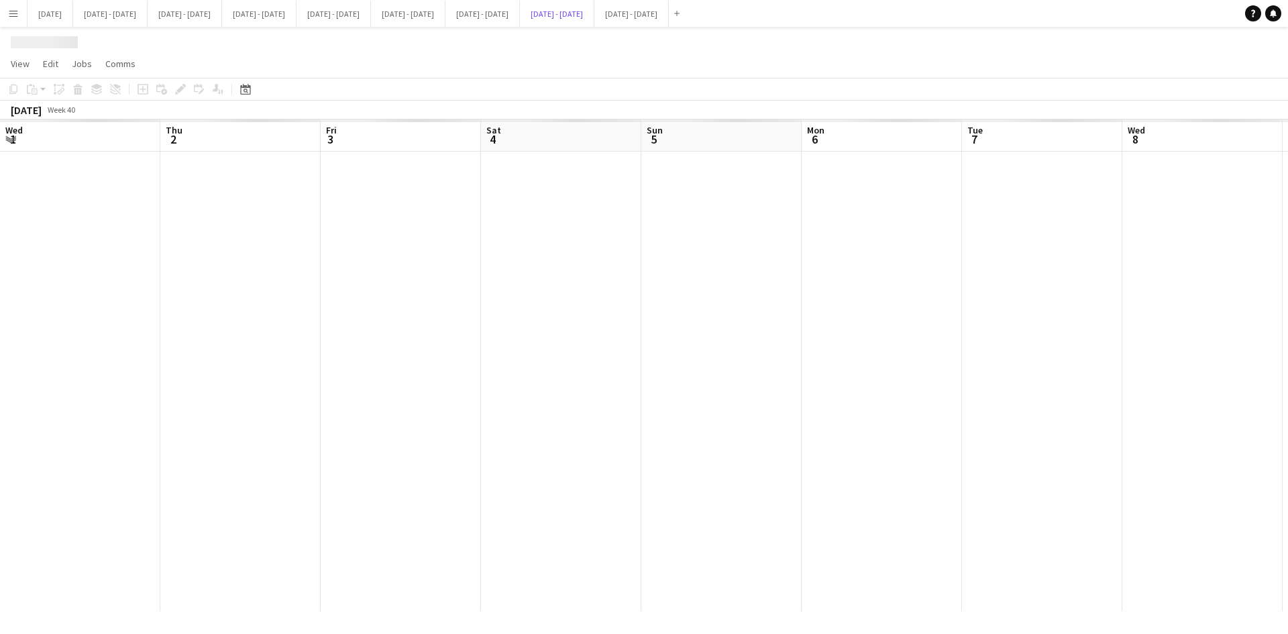
scroll to position [0, 462]
